Goal: Information Seeking & Learning: Find specific fact

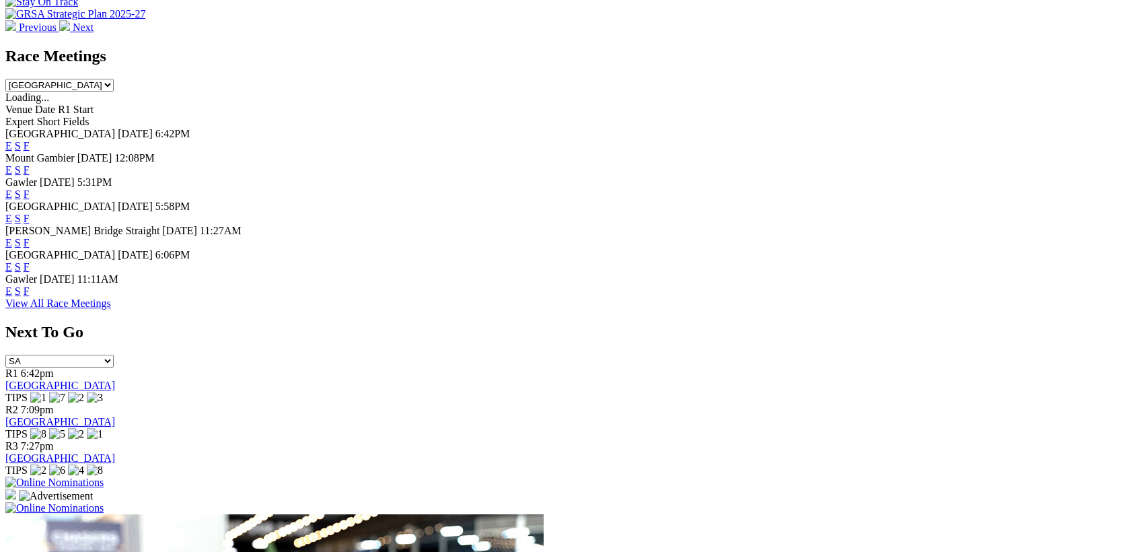
scroll to position [1088, 0]
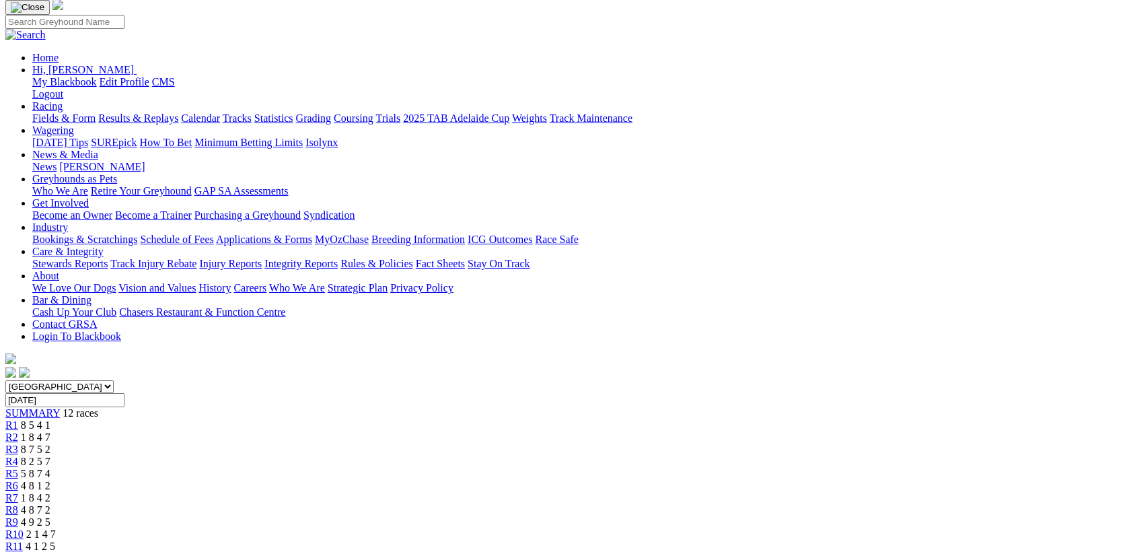
scroll to position [1042, 0]
